Goal: Task Accomplishment & Management: Complete application form

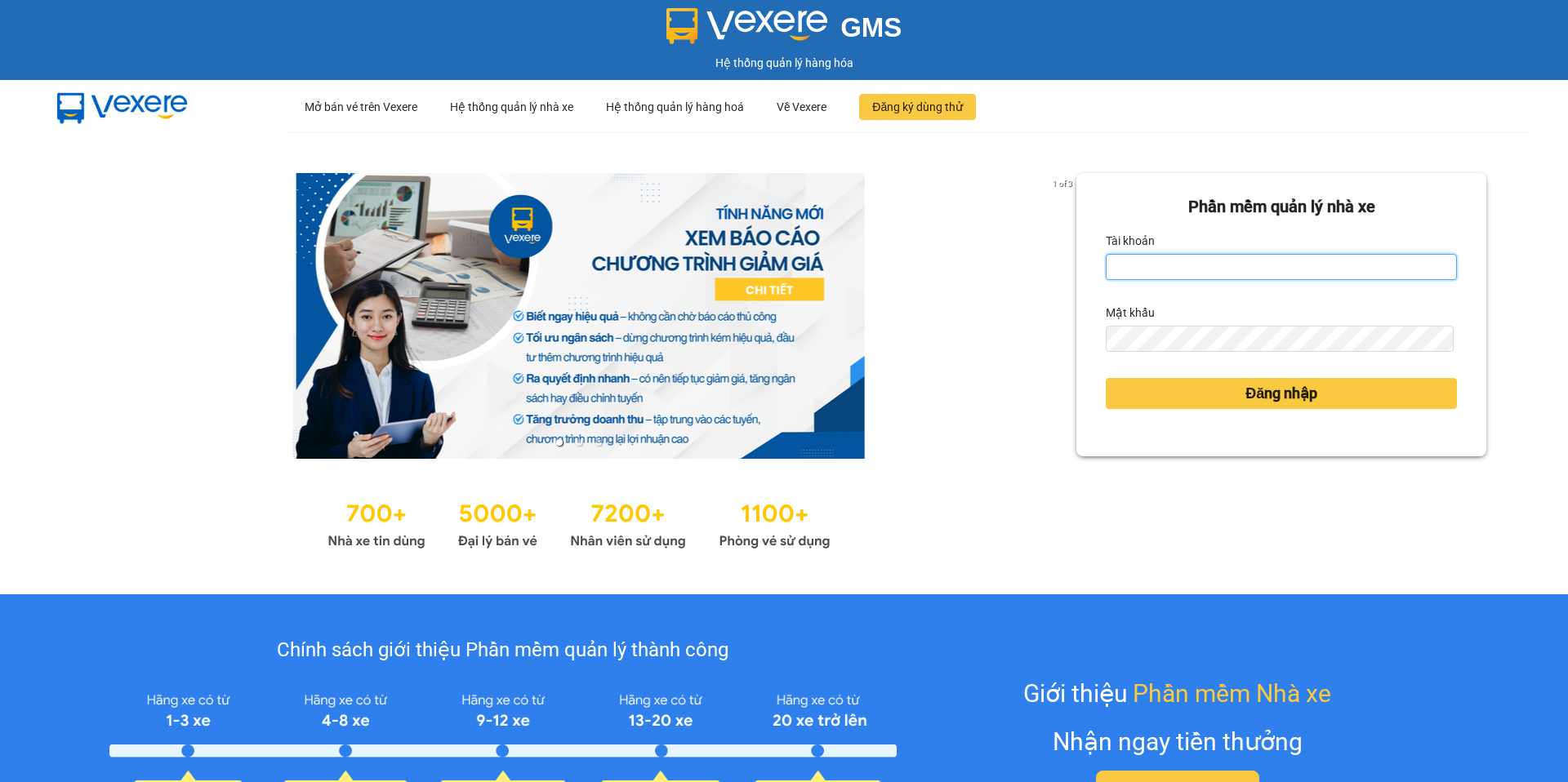
type input "vonhuy.hkot"
click at [1195, 412] on div "Đăng nhập" at bounding box center [1282, 393] width 351 height 44
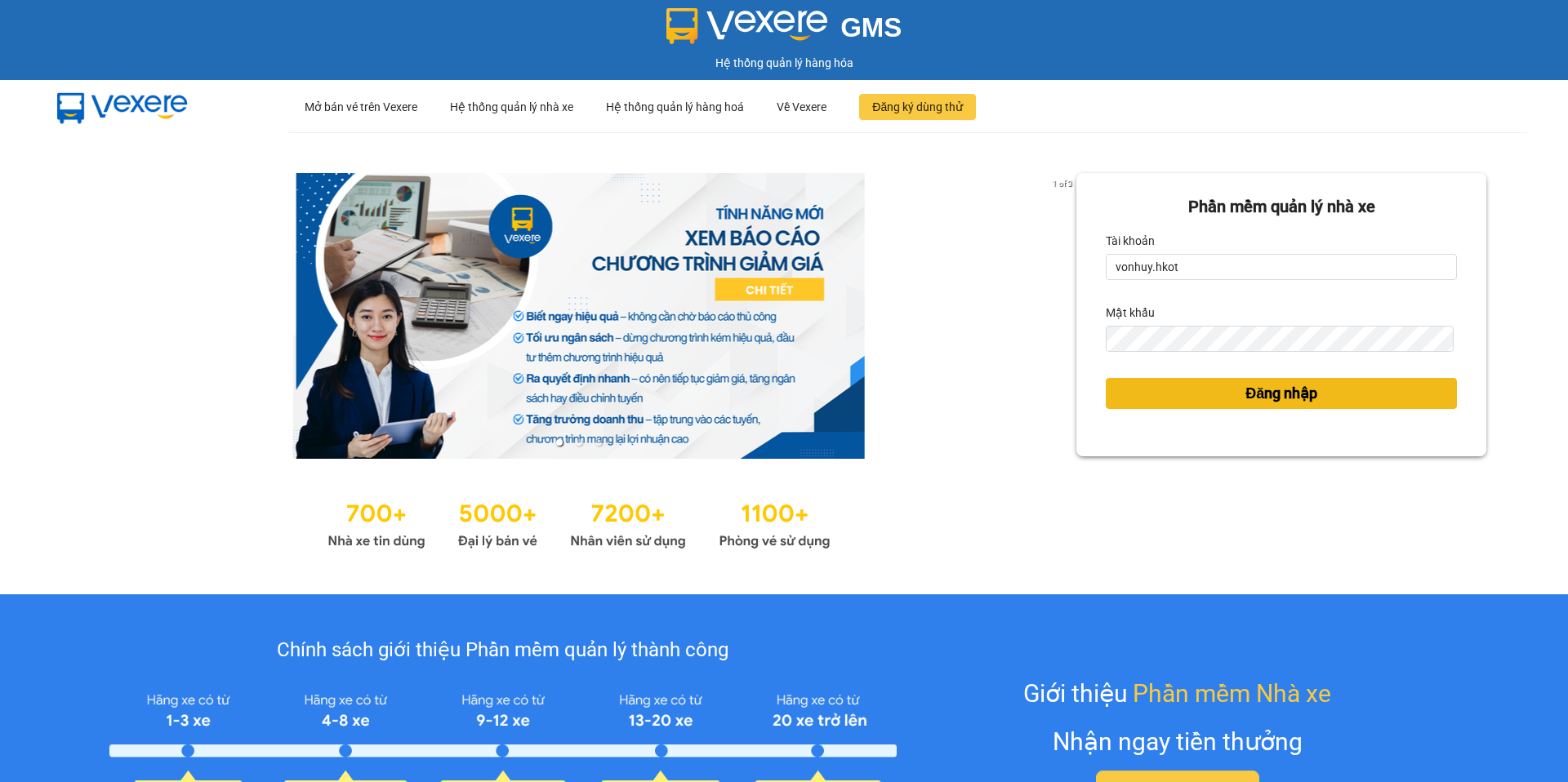
click at [1191, 387] on button "Đăng nhập" at bounding box center [1282, 394] width 351 height 31
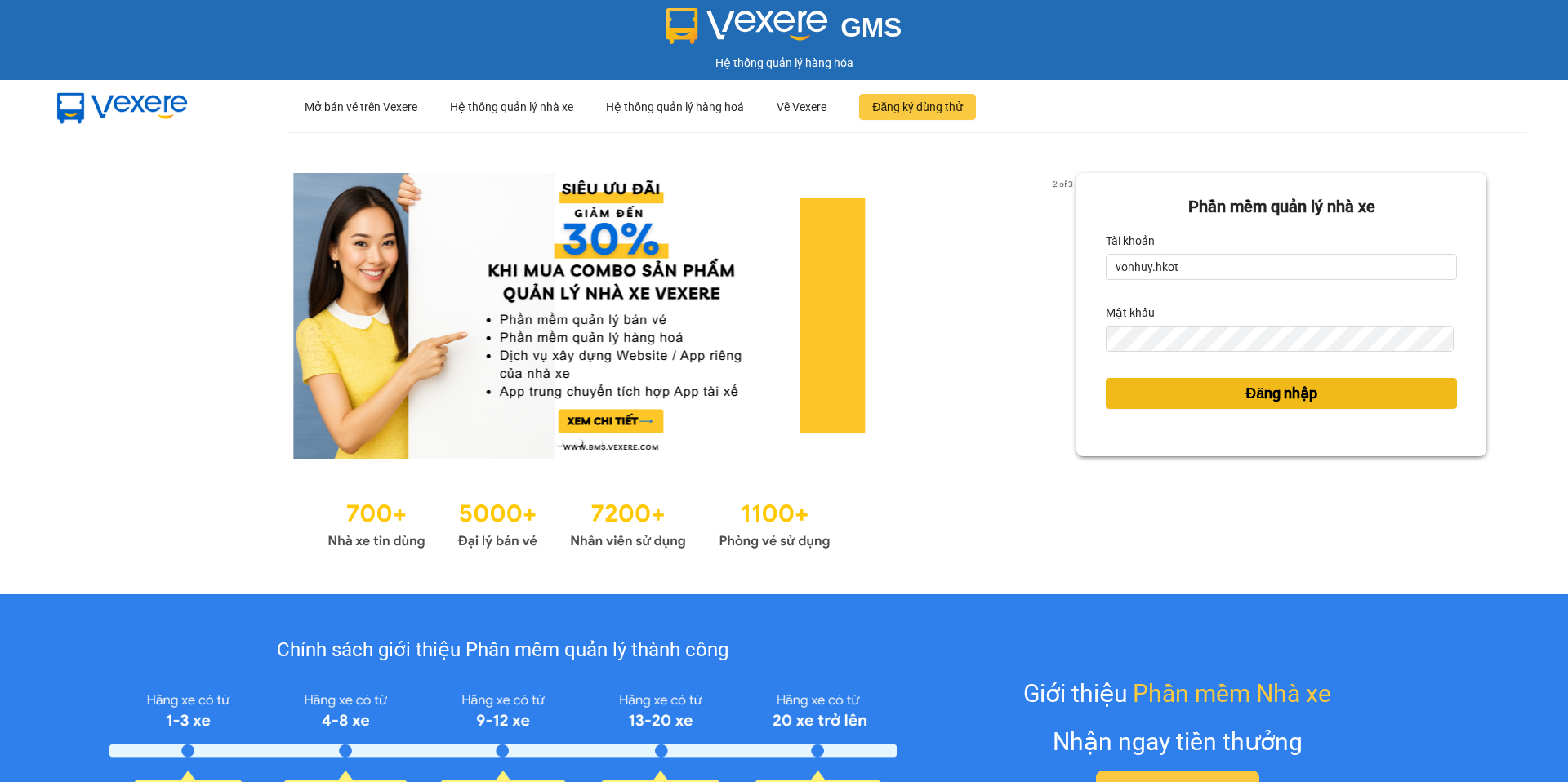
click at [1200, 390] on div "Phần mềm quản lý nhà xe Tài khoản vonhuy.hkot Mật khẩu Đăng nhập" at bounding box center [1281, 363] width 410 height 380
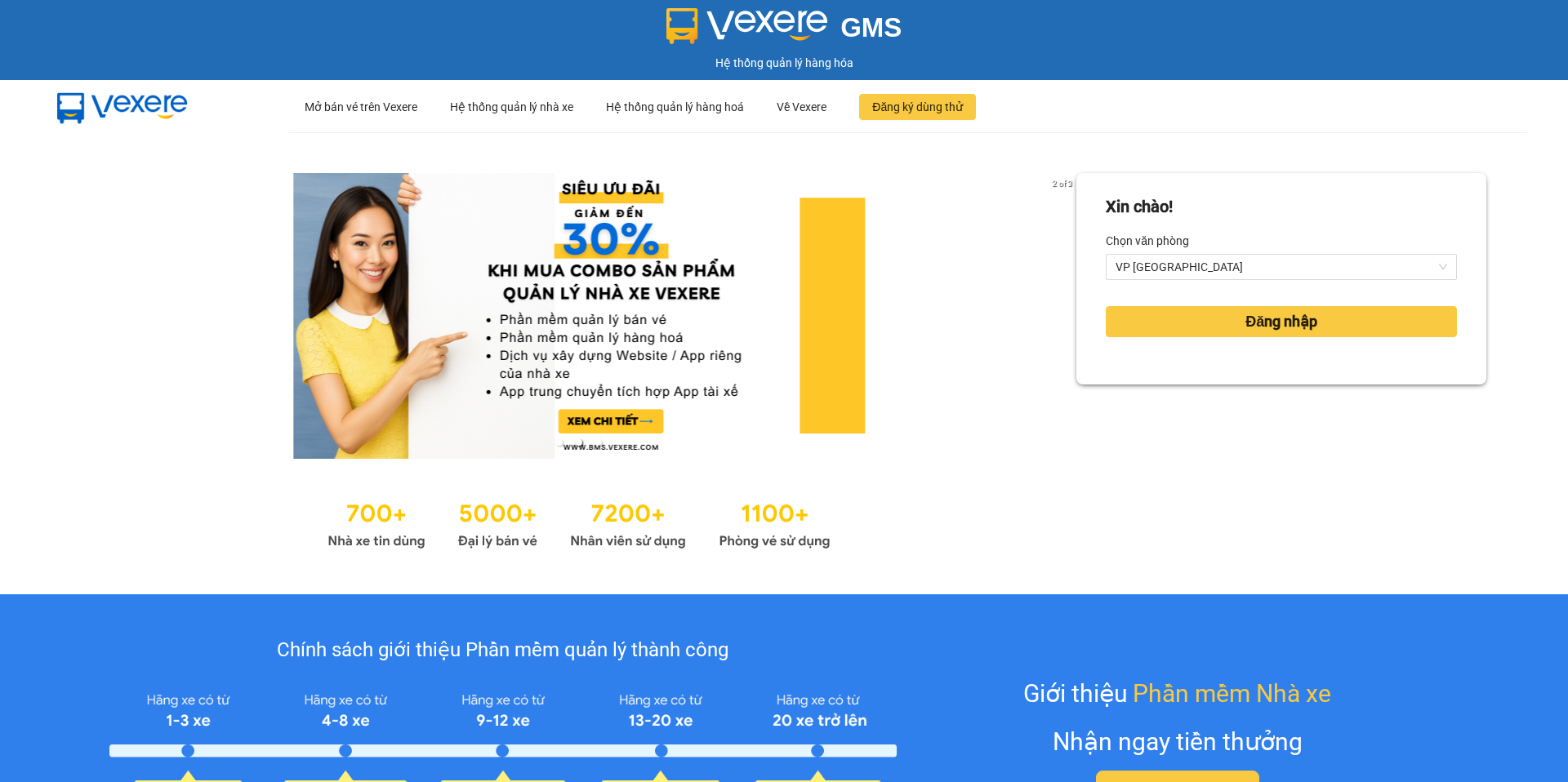
click at [1188, 303] on div "Đăng nhập" at bounding box center [1282, 321] width 351 height 44
click at [1188, 317] on button "Đăng nhập" at bounding box center [1282, 321] width 351 height 31
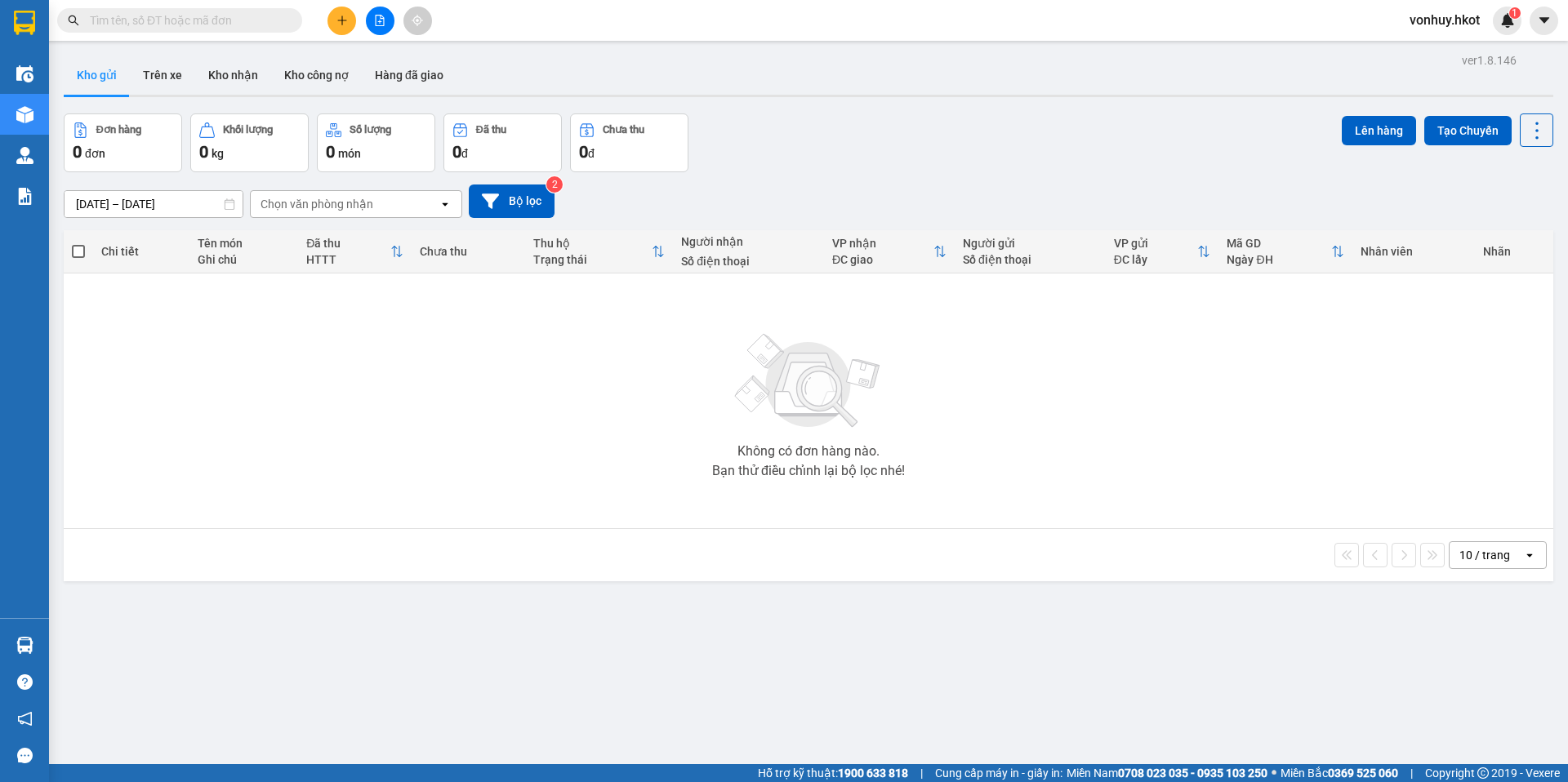
click at [179, 24] on input "text" at bounding box center [186, 21] width 193 height 18
paste input "0931925233"
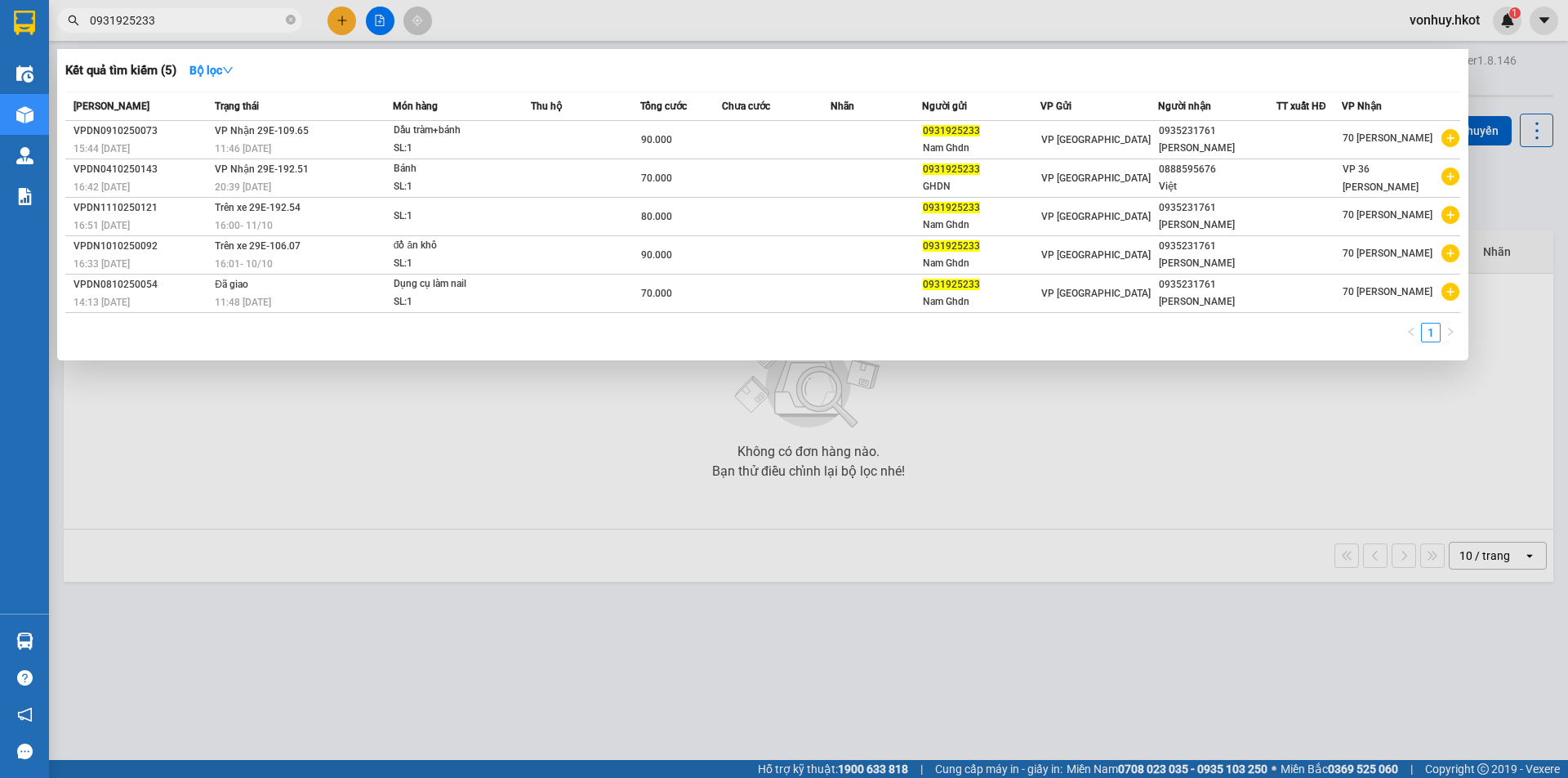
type input "0931925233"
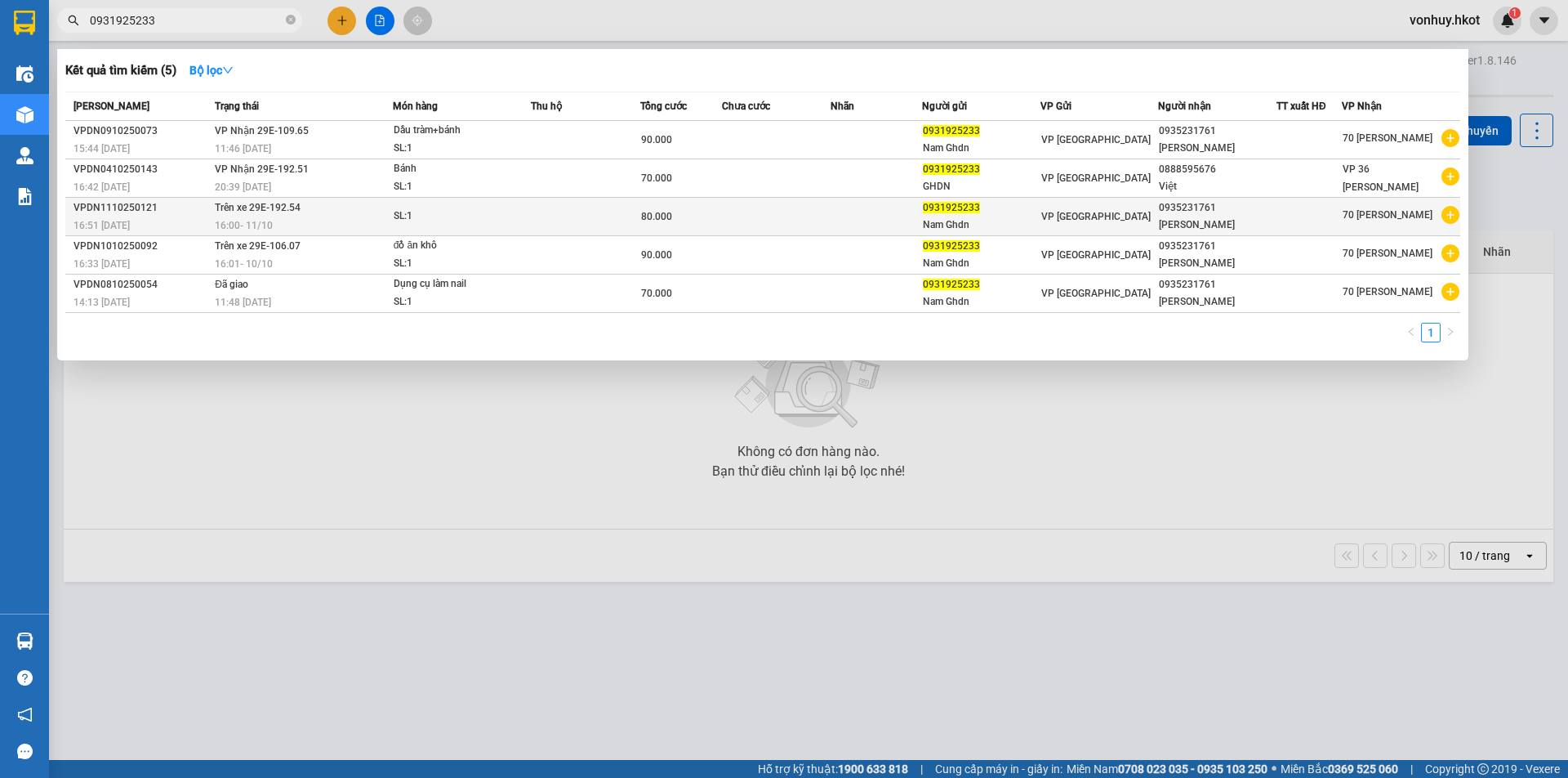
click at [1098, 226] on td "VP [GEOGRAPHIC_DATA]" at bounding box center [1099, 216] width 119 height 38
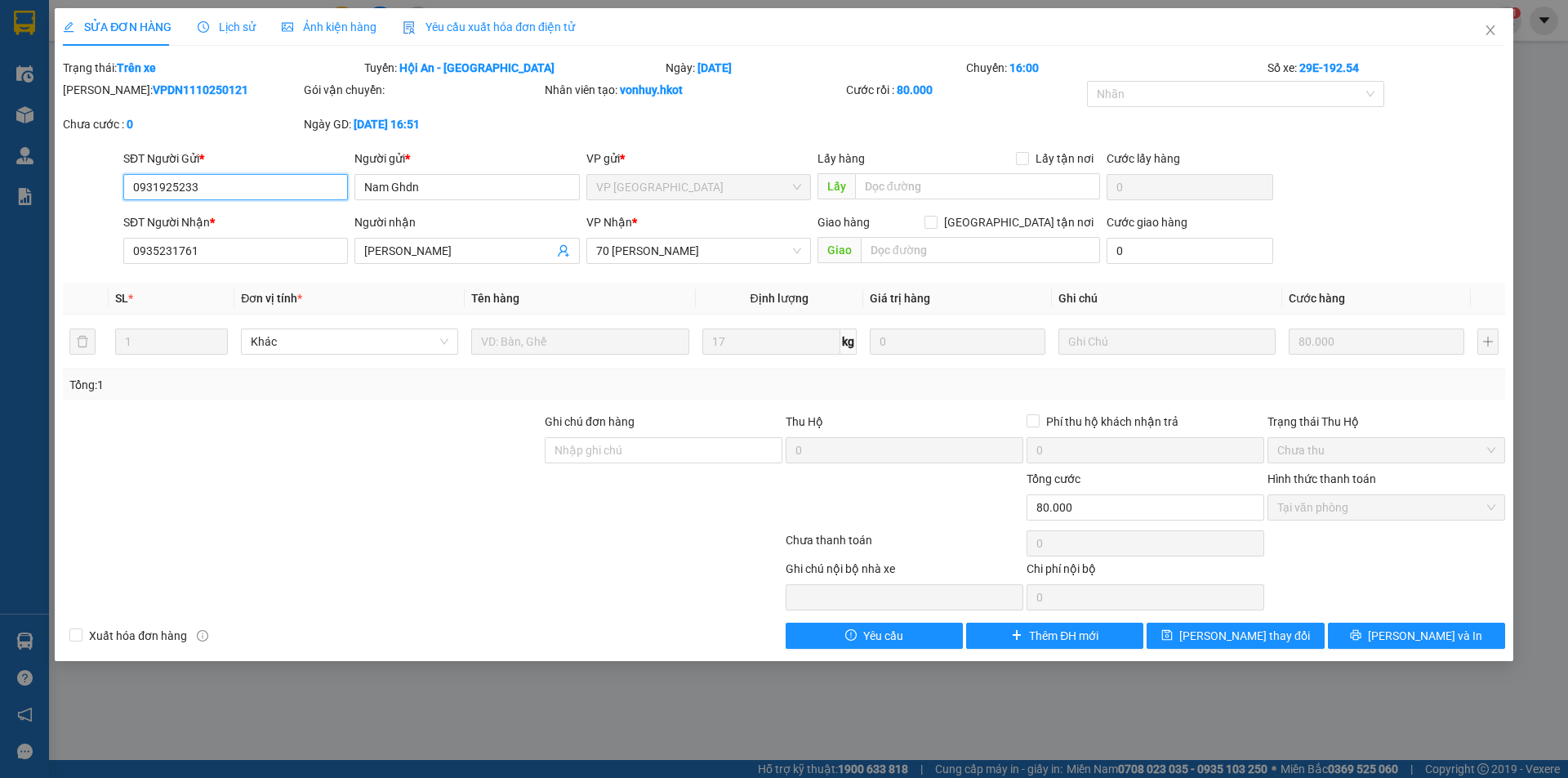
type input "0931925233"
type input "Nam Ghdn"
type input "0935231761"
type input "[PERSON_NAME]"
type input "0"
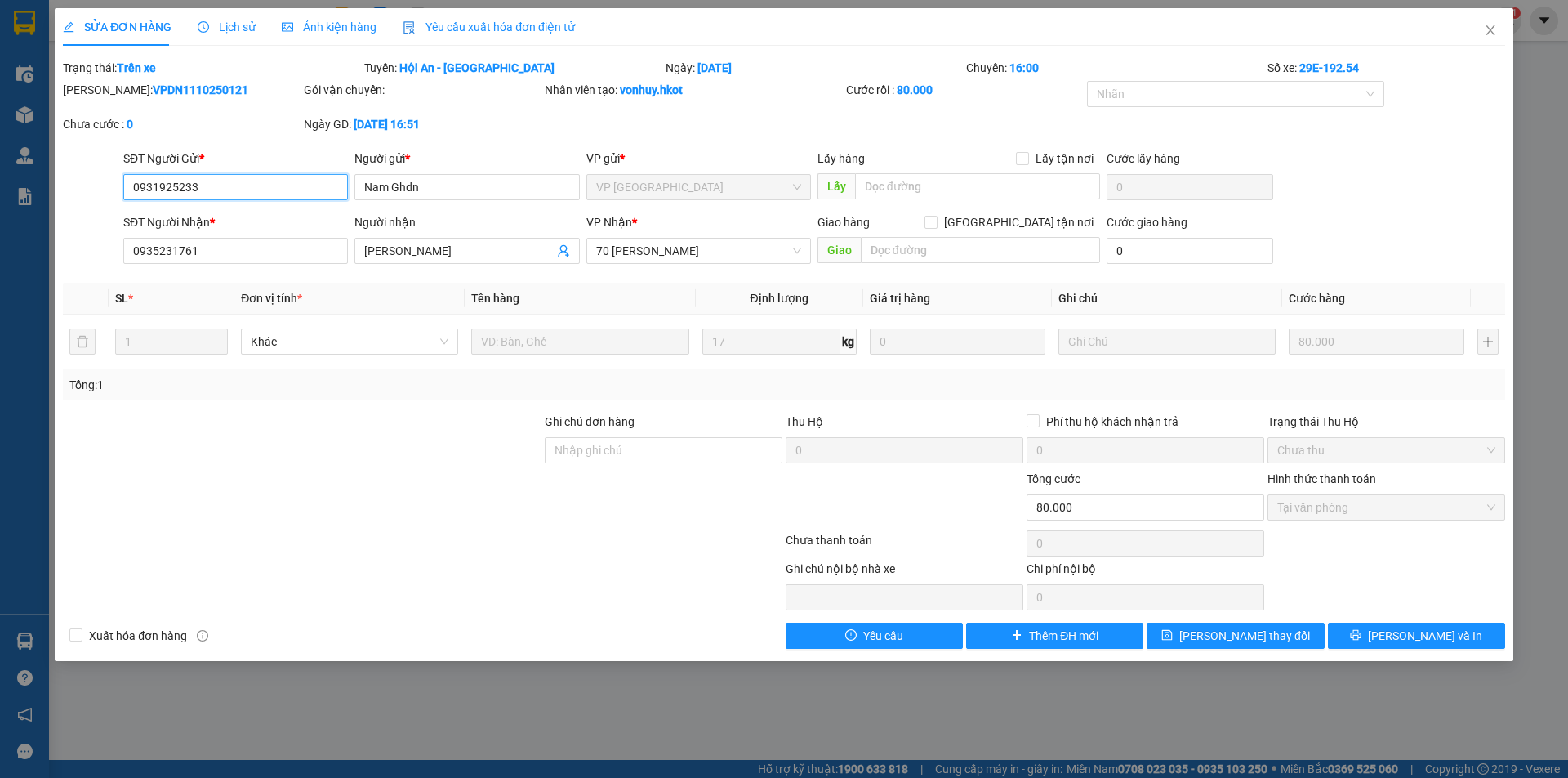
type input "80.000"
click at [1438, 634] on span "[PERSON_NAME] và In" at bounding box center [1425, 636] width 114 height 18
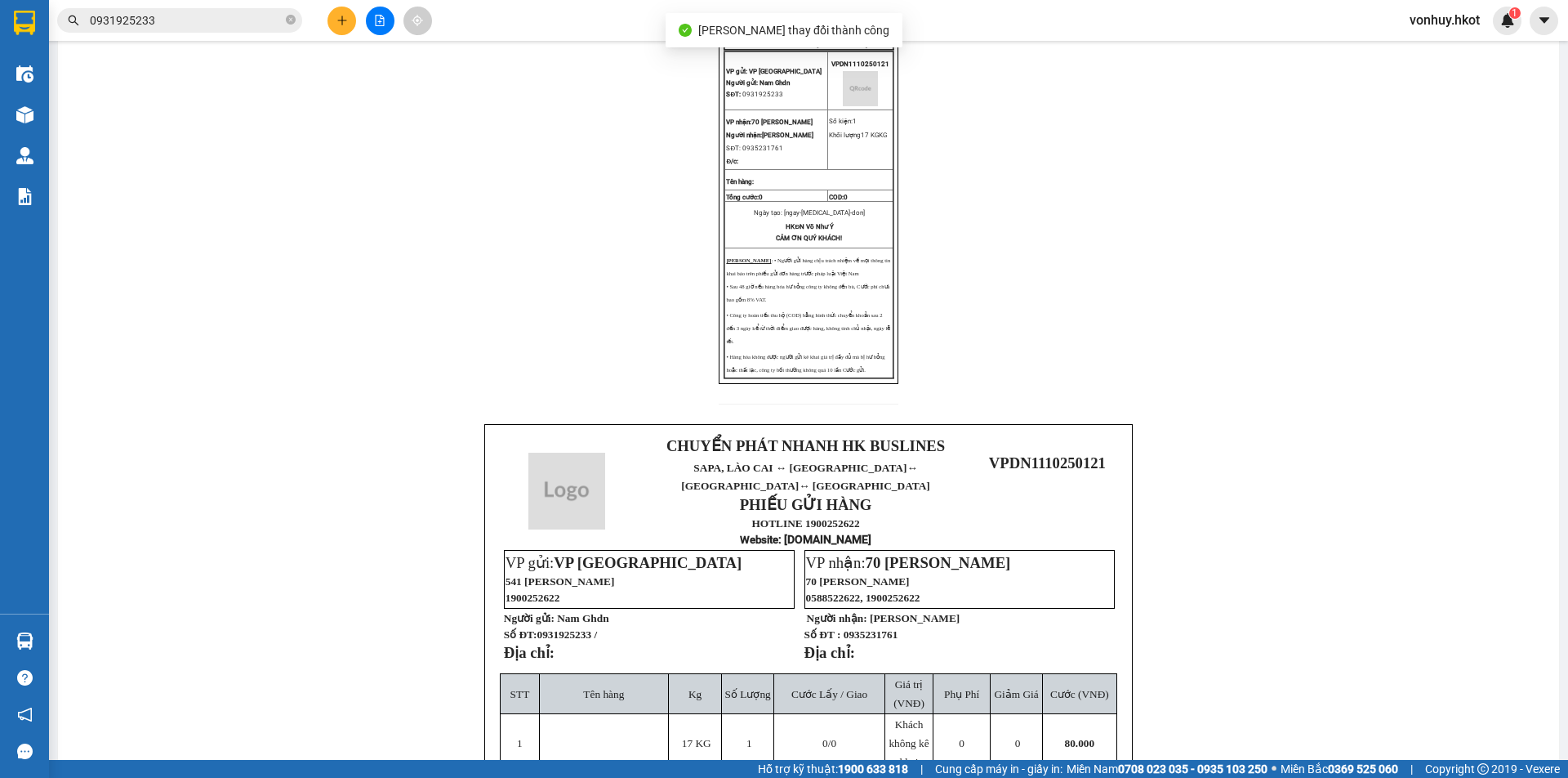
scroll to position [408, 0]
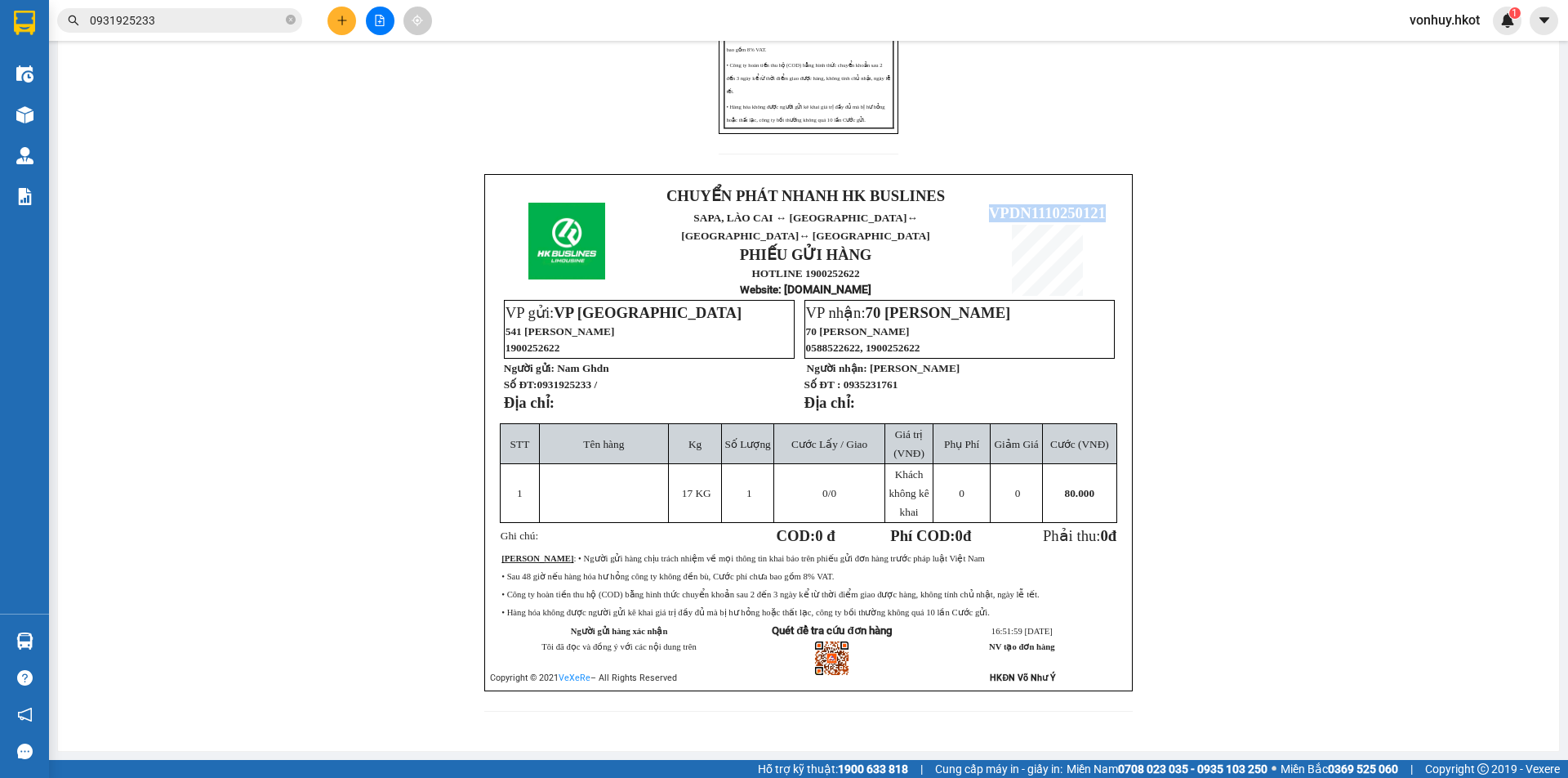
drag, startPoint x: 983, startPoint y: 197, endPoint x: 1104, endPoint y: 197, distance: 121.0
click at [1102, 205] on p "VPDN1110250121" at bounding box center [1047, 214] width 146 height 18
copy span "VPDN1110250121"
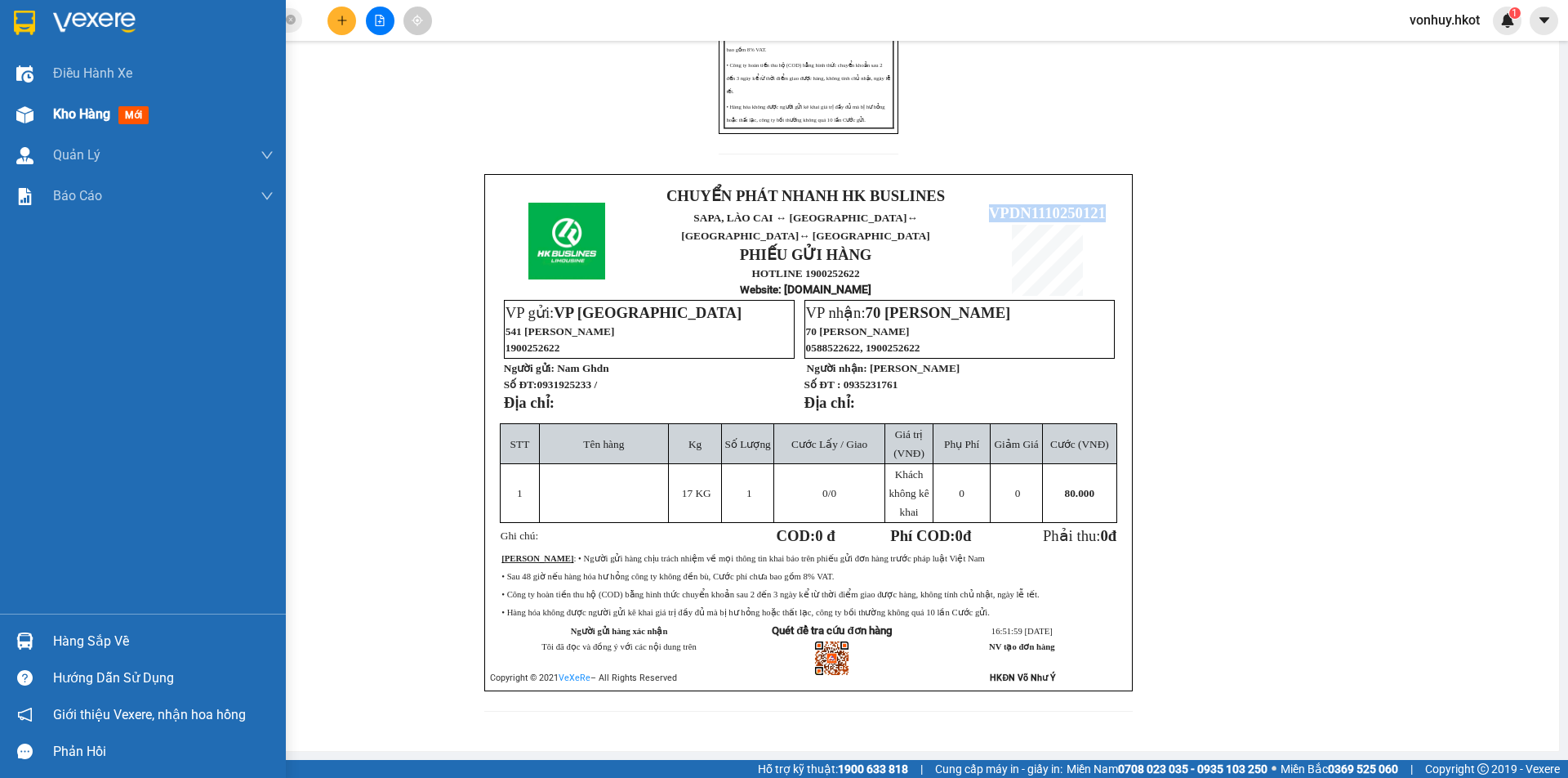
click at [117, 119] on div "Kho hàng mới" at bounding box center [104, 114] width 102 height 21
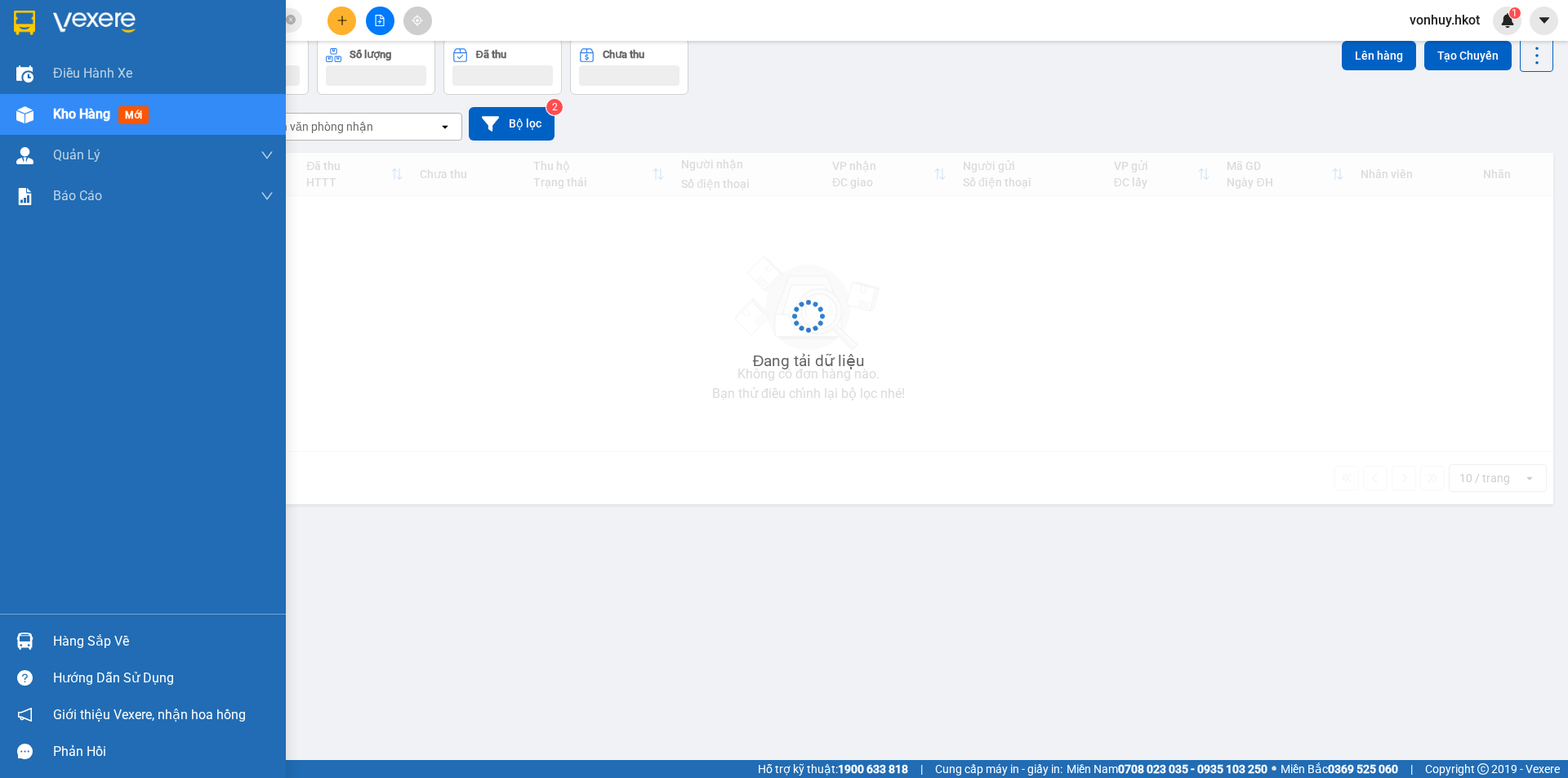
scroll to position [75, 0]
